Goal: Use online tool/utility: Utilize a website feature to perform a specific function

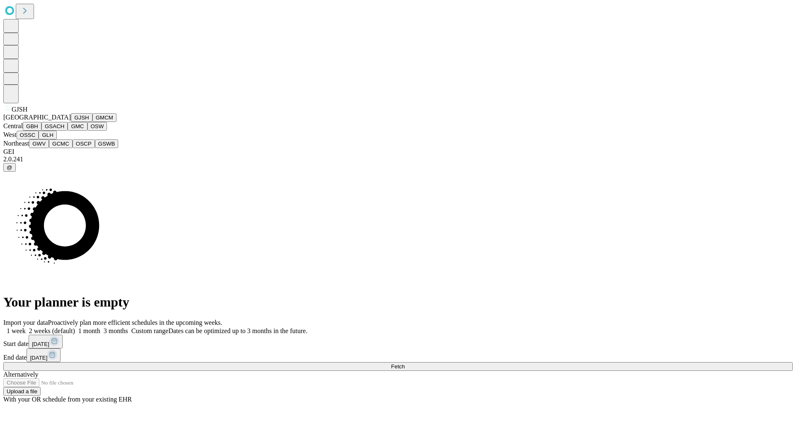
click at [71, 122] on button "GJSH" at bounding box center [82, 117] width 22 height 9
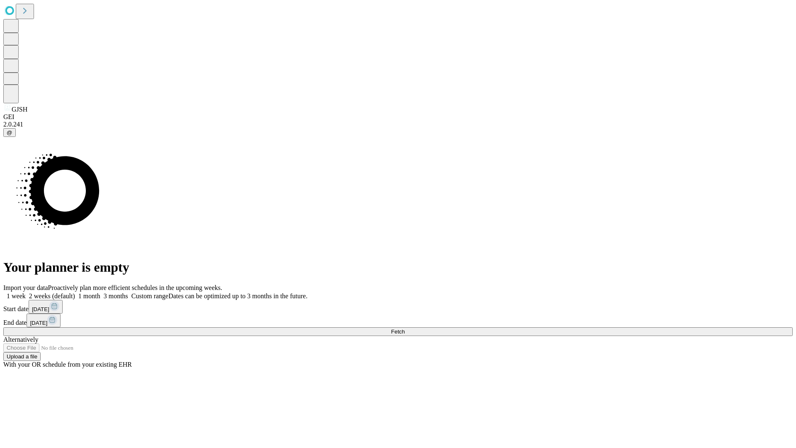
click at [26, 292] on label "1 week" at bounding box center [14, 295] width 22 height 7
click at [405, 328] on span "Fetch" at bounding box center [398, 331] width 14 height 6
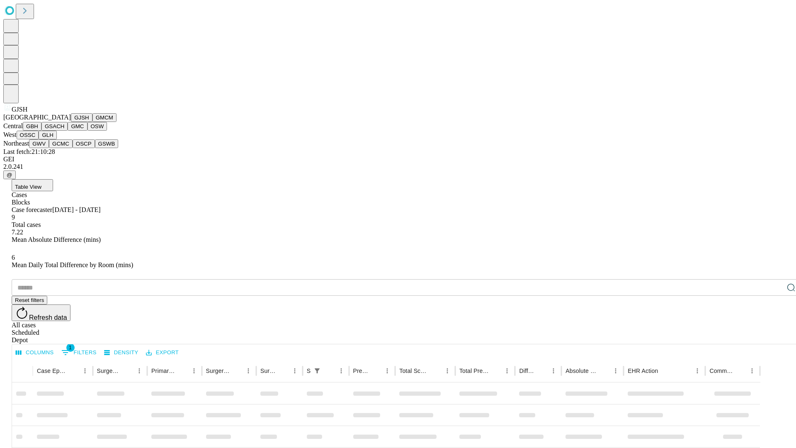
click at [92, 122] on button "GMCM" at bounding box center [104, 117] width 24 height 9
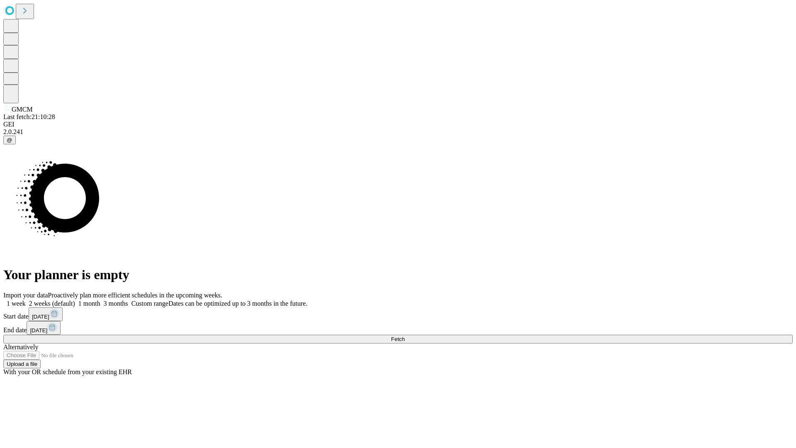
click at [26, 300] on label "1 week" at bounding box center [14, 303] width 22 height 7
click at [405, 336] on span "Fetch" at bounding box center [398, 339] width 14 height 6
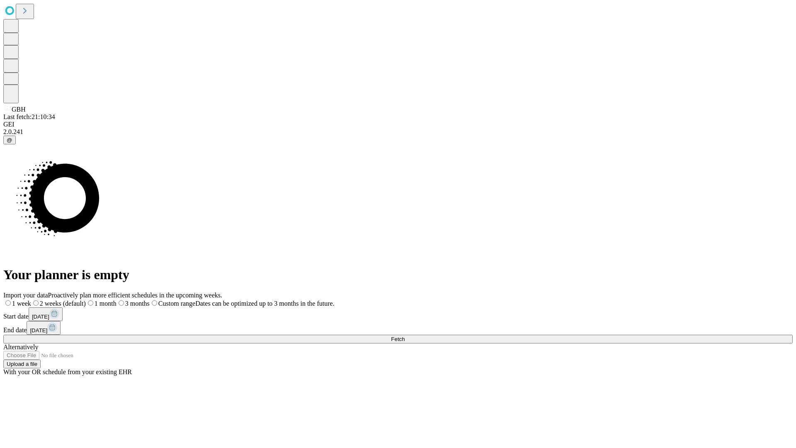
click at [405, 336] on span "Fetch" at bounding box center [398, 339] width 14 height 6
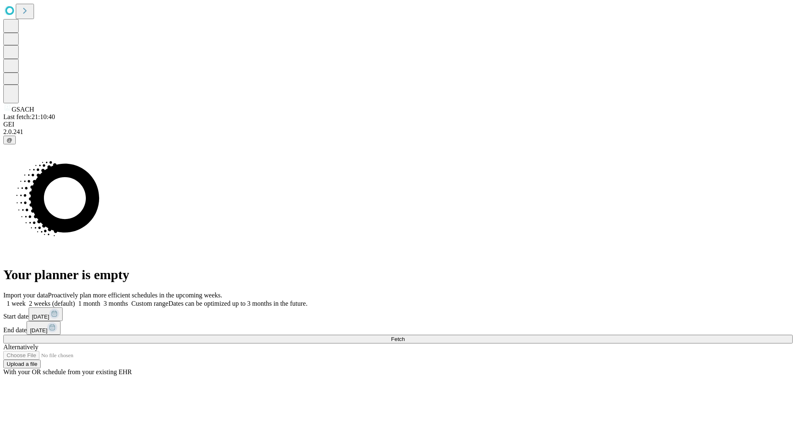
click at [26, 300] on label "1 week" at bounding box center [14, 303] width 22 height 7
click at [405, 336] on span "Fetch" at bounding box center [398, 339] width 14 height 6
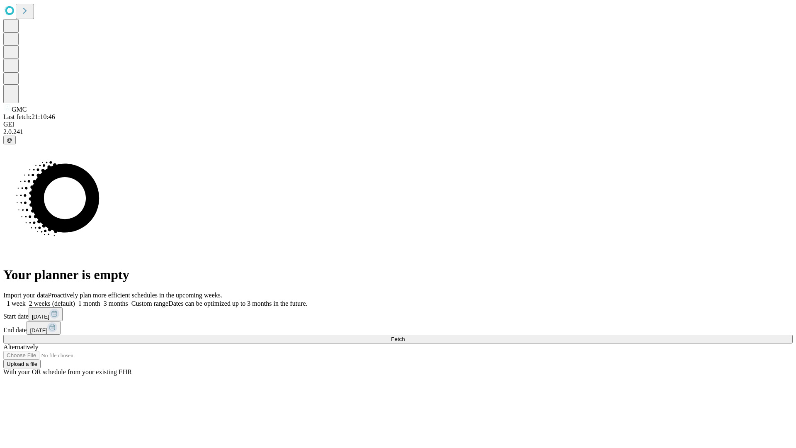
click at [26, 300] on label "1 week" at bounding box center [14, 303] width 22 height 7
click at [405, 336] on span "Fetch" at bounding box center [398, 339] width 14 height 6
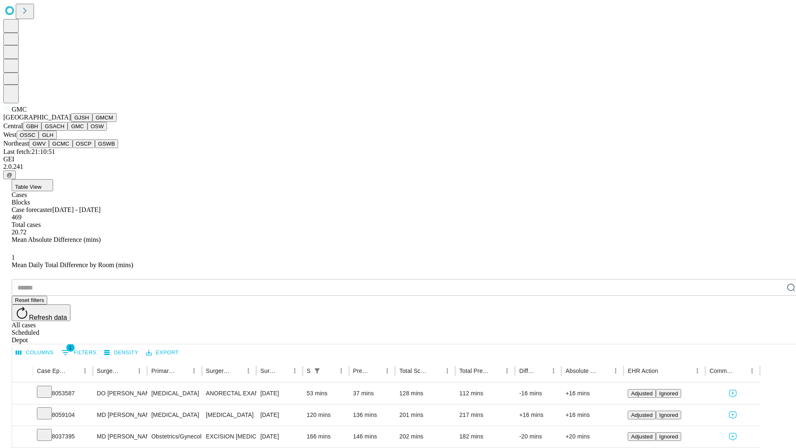
click at [87, 131] on button "OSW" at bounding box center [97, 126] width 20 height 9
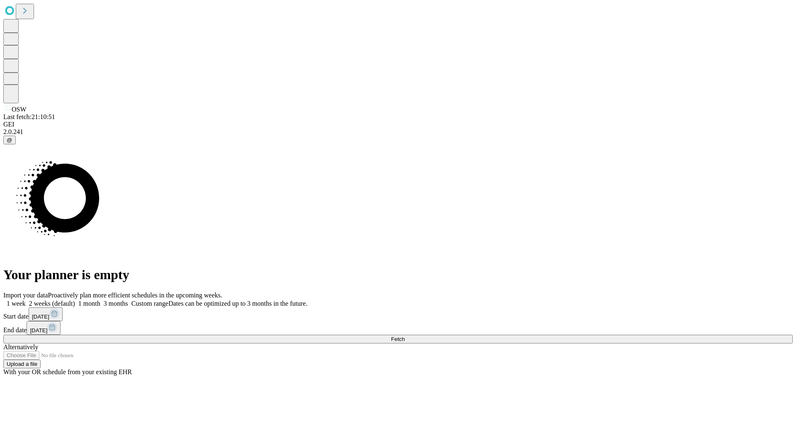
click at [26, 300] on label "1 week" at bounding box center [14, 303] width 22 height 7
click at [405, 336] on span "Fetch" at bounding box center [398, 339] width 14 height 6
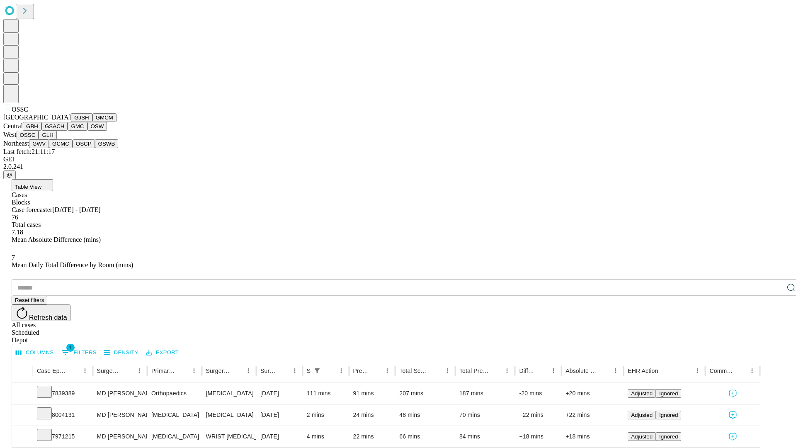
click at [56, 139] on button "GLH" at bounding box center [48, 135] width 18 height 9
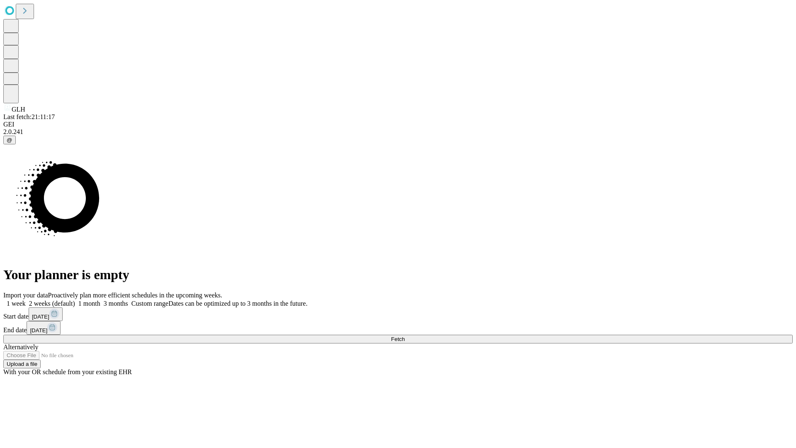
click at [405, 336] on span "Fetch" at bounding box center [398, 339] width 14 height 6
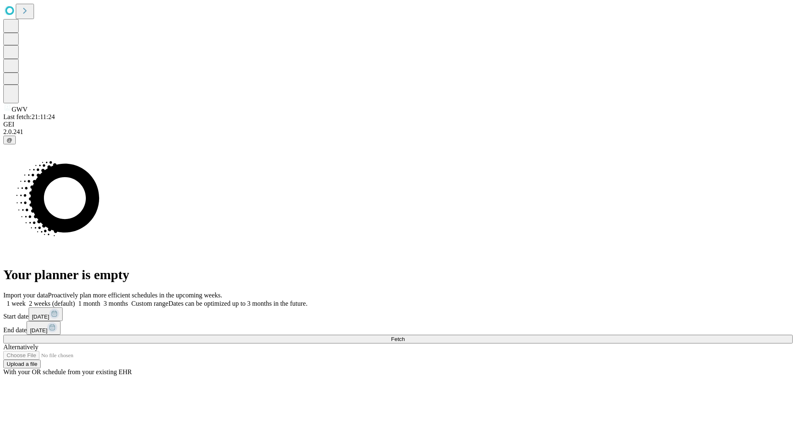
click at [26, 300] on label "1 week" at bounding box center [14, 303] width 22 height 7
click at [405, 336] on span "Fetch" at bounding box center [398, 339] width 14 height 6
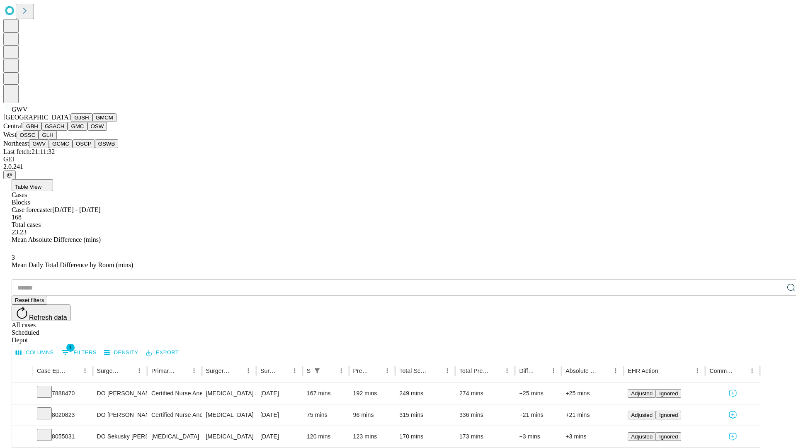
click at [64, 148] on button "GCMC" at bounding box center [61, 143] width 24 height 9
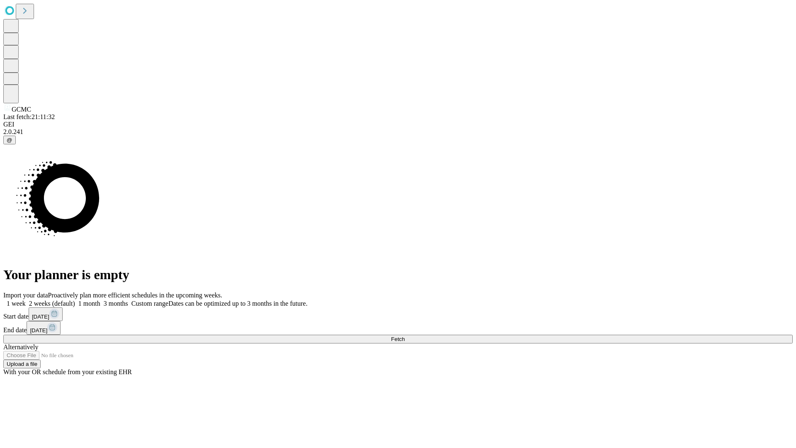
click at [26, 300] on label "1 week" at bounding box center [14, 303] width 22 height 7
click at [405, 336] on span "Fetch" at bounding box center [398, 339] width 14 height 6
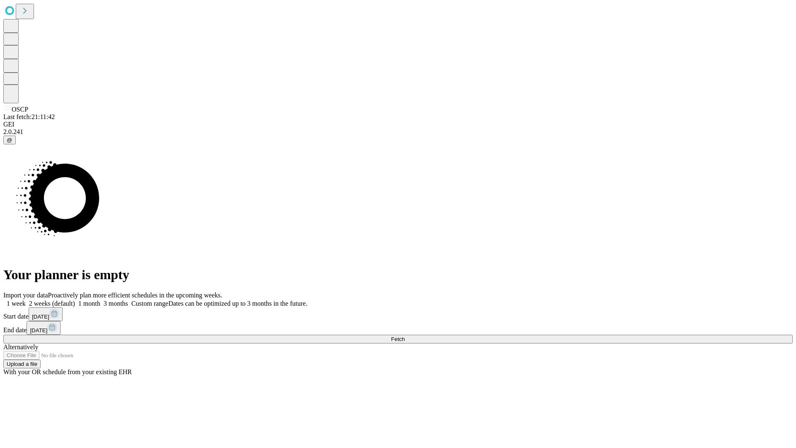
click at [26, 300] on label "1 week" at bounding box center [14, 303] width 22 height 7
click at [405, 336] on span "Fetch" at bounding box center [398, 339] width 14 height 6
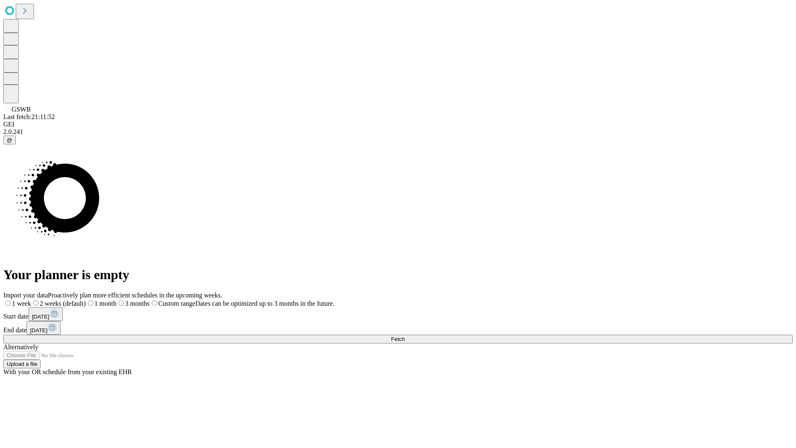
click at [405, 336] on span "Fetch" at bounding box center [398, 339] width 14 height 6
